Goal: Task Accomplishment & Management: Manage account settings

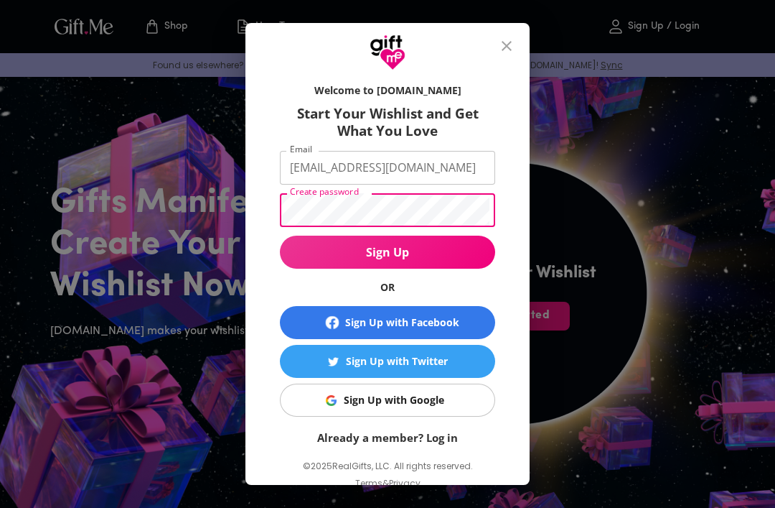
scroll to position [103, 0]
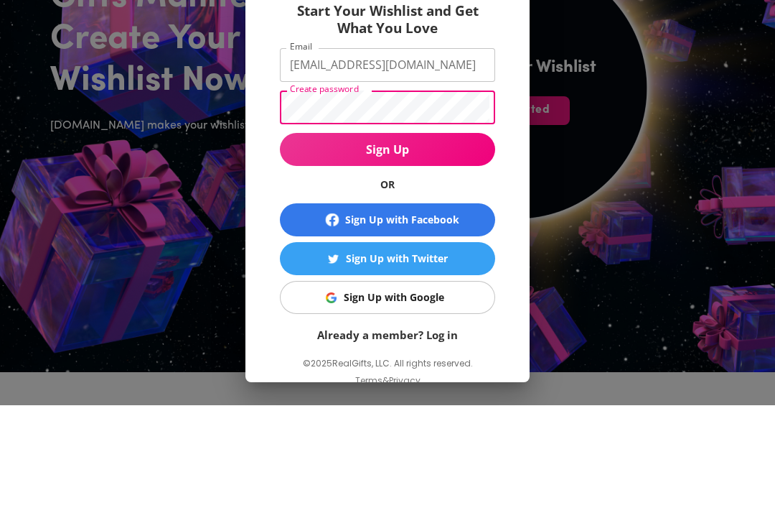
click at [442, 244] on span "Sign Up" at bounding box center [387, 252] width 215 height 16
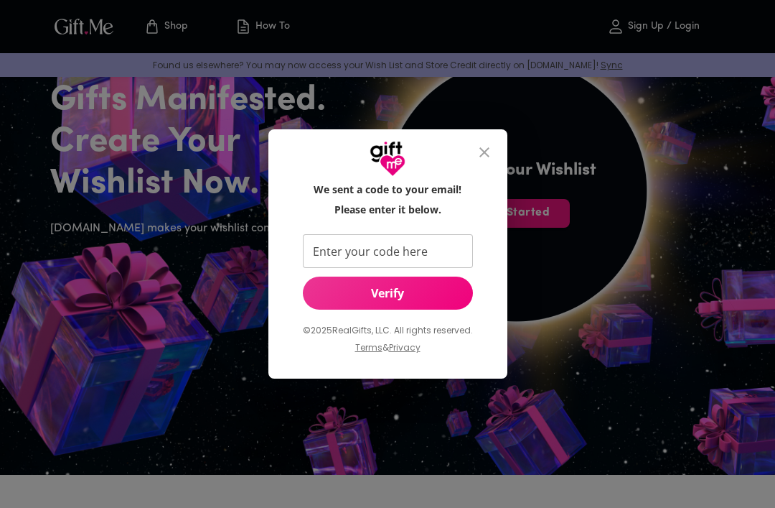
click at [433, 251] on input "Enter your code here" at bounding box center [385, 251] width 164 height 34
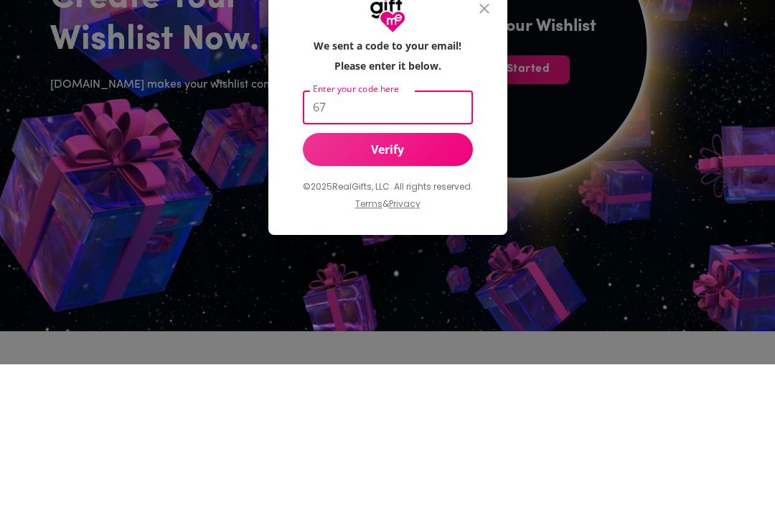
scroll to position [246, 0]
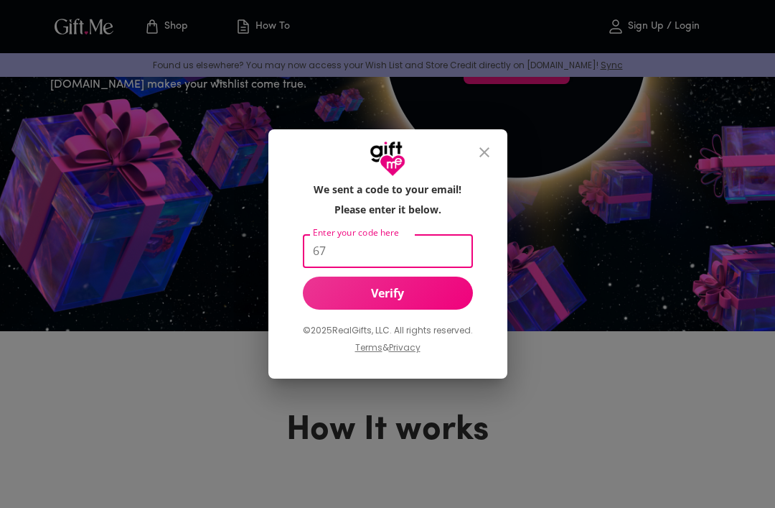
click at [429, 253] on input "67" at bounding box center [385, 251] width 164 height 34
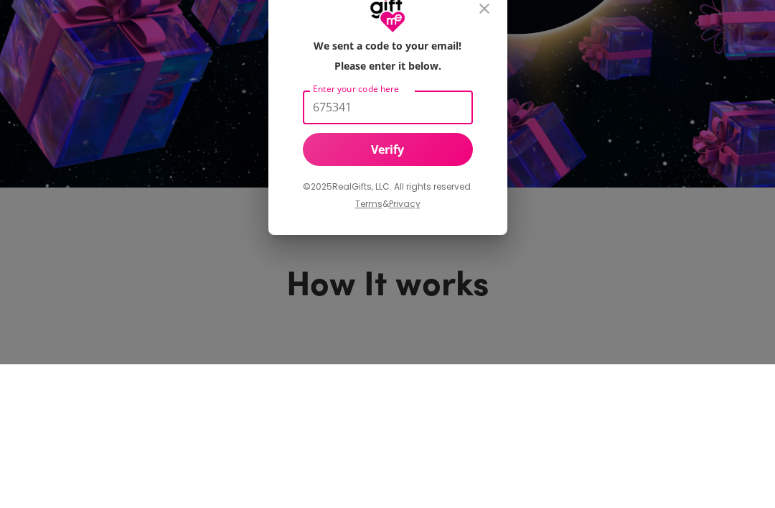
type input "675341"
click at [439, 285] on span "Verify" at bounding box center [388, 293] width 170 height 16
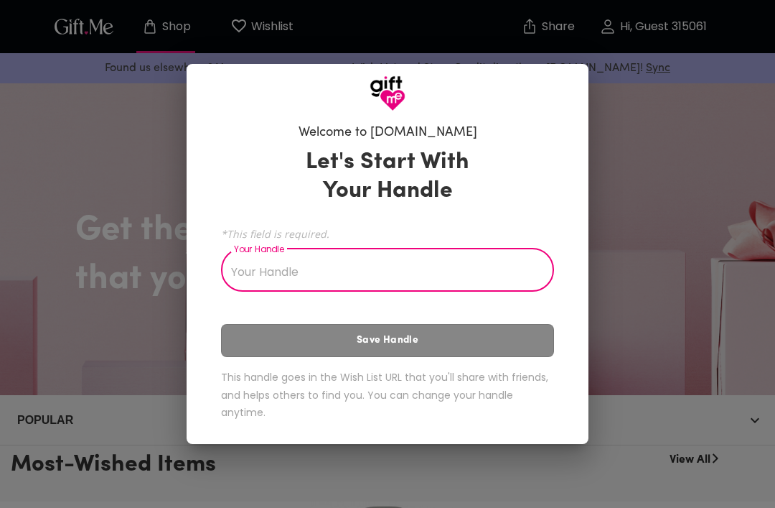
click at [474, 274] on input "Your Handle" at bounding box center [379, 271] width 317 height 40
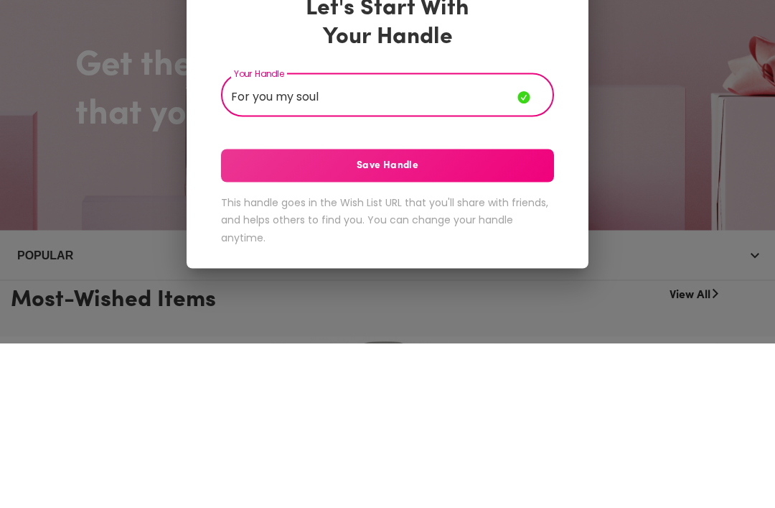
type input "For you my soul"
click at [474, 322] on span "Save Handle" at bounding box center [387, 330] width 333 height 16
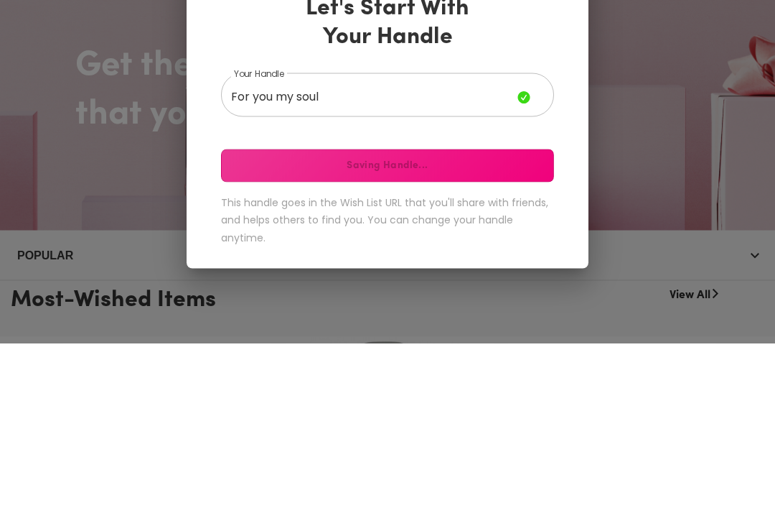
scroll to position [165, 0]
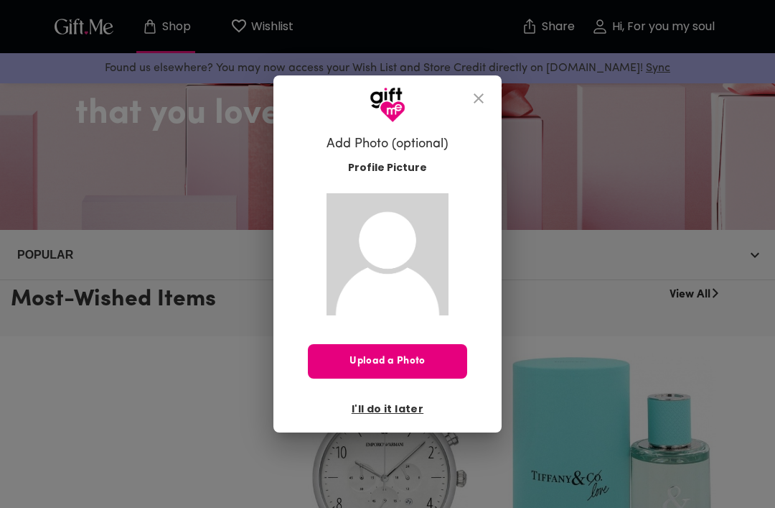
click at [424, 359] on span "Upload a Photo" at bounding box center [387, 361] width 159 height 16
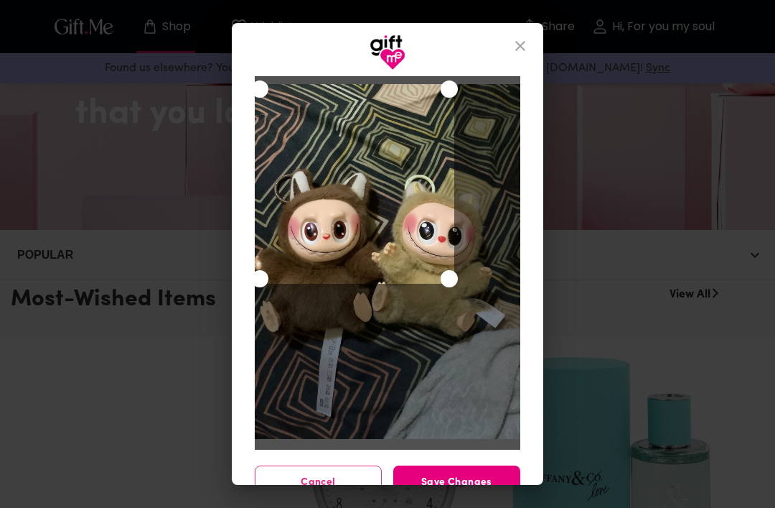
click at [325, 266] on div "Use the arrow keys to move the crop selection area" at bounding box center [355, 184] width 200 height 200
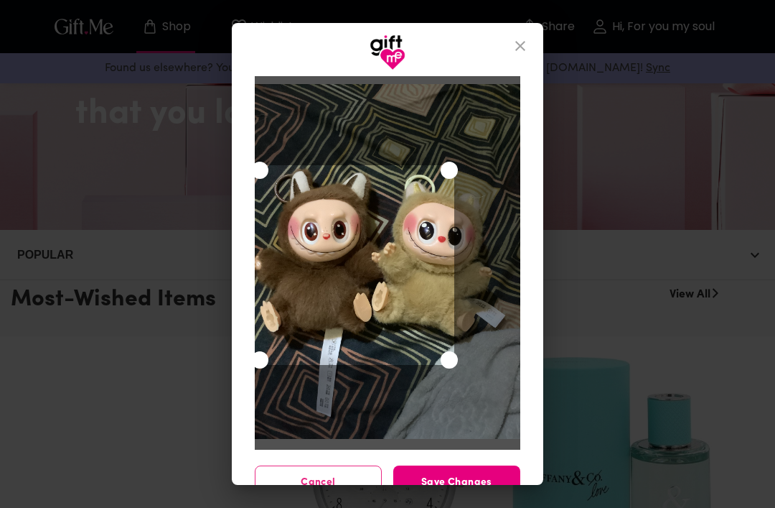
click at [482, 475] on span "Save Changes" at bounding box center [456, 483] width 127 height 16
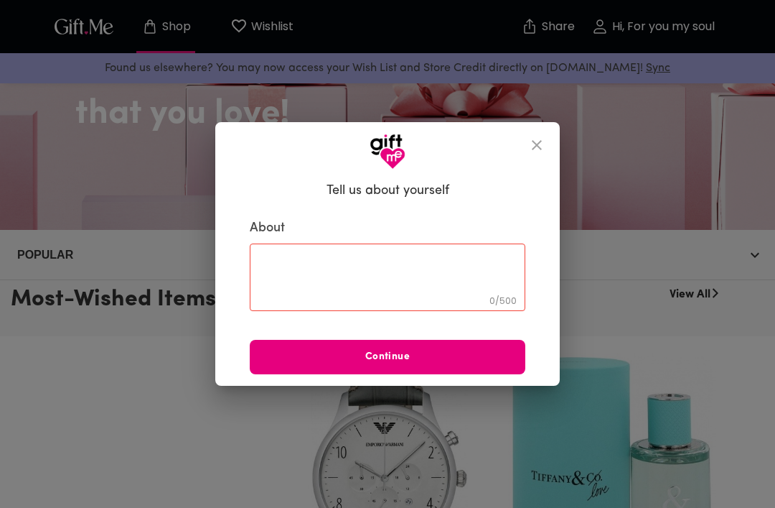
click at [487, 274] on textarea at bounding box center [388, 277] width 256 height 41
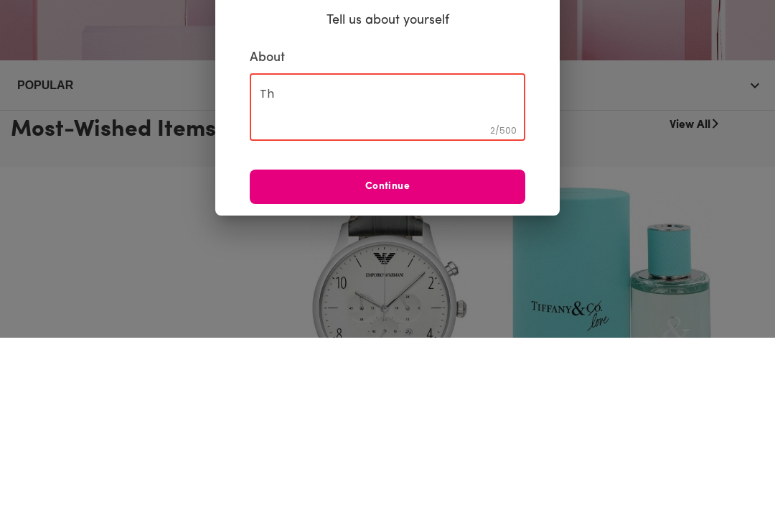
type textarea "T"
type textarea "لابوبوووو عشانكككك"
click at [446, 349] on span "Continue" at bounding box center [388, 357] width 276 height 16
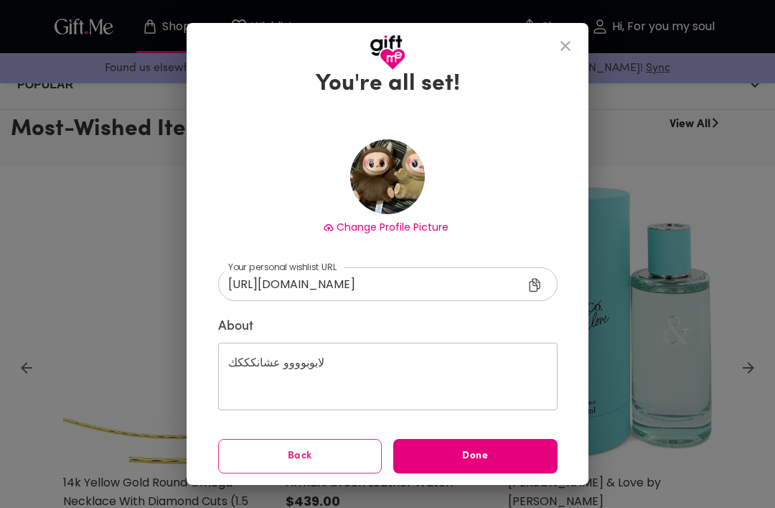
scroll to position [37, 0]
click at [503, 456] on span "Done" at bounding box center [475, 457] width 164 height 16
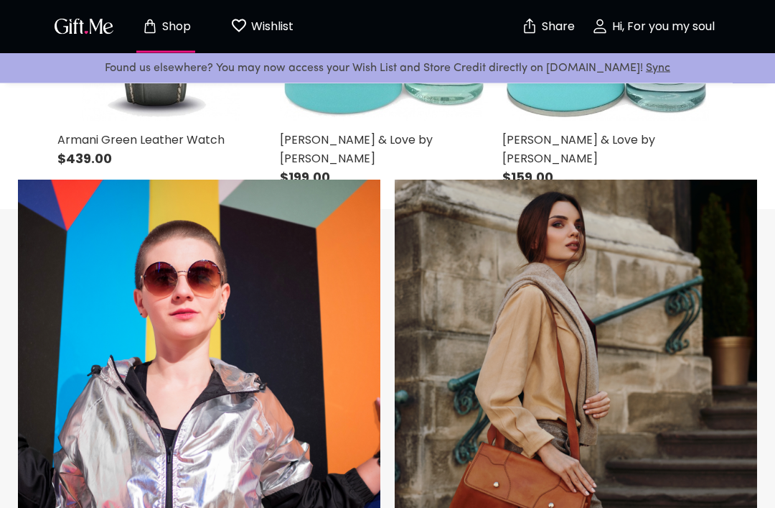
scroll to position [678, 0]
